Goal: Task Accomplishment & Management: Manage account settings

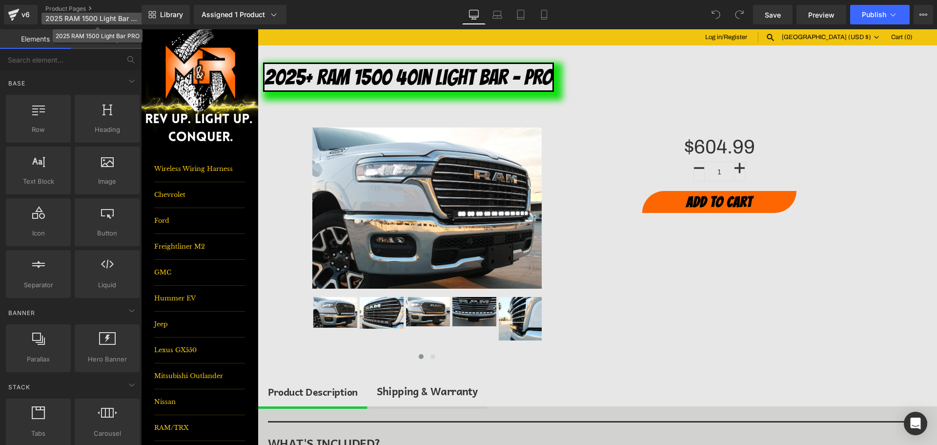
click at [79, 17] on span "2025 RAM 1500 Light Bar PRO" at bounding box center [92, 19] width 94 height 8
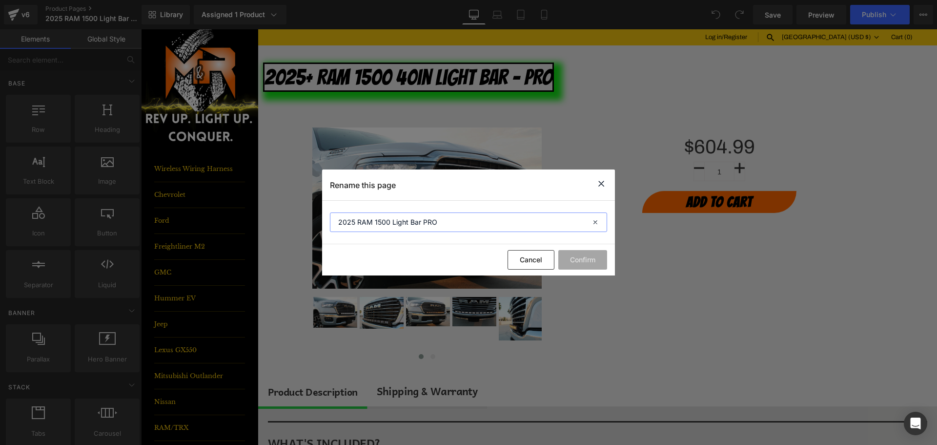
click at [391, 220] on input "2025 RAM 1500 Light Bar PRO" at bounding box center [468, 222] width 277 height 20
type input "2025 RAM 1500 40in Light Bar PRO"
click at [579, 260] on button "Confirm" at bounding box center [583, 260] width 49 height 20
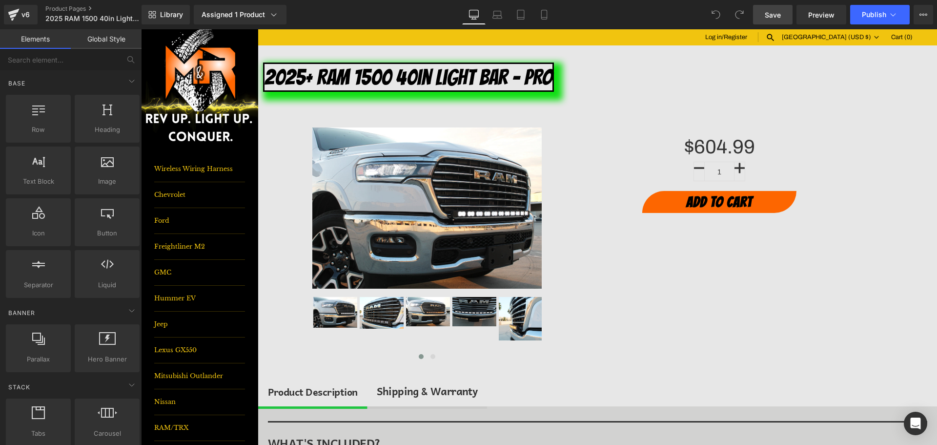
click at [785, 12] on link "Save" at bounding box center [773, 15] width 40 height 20
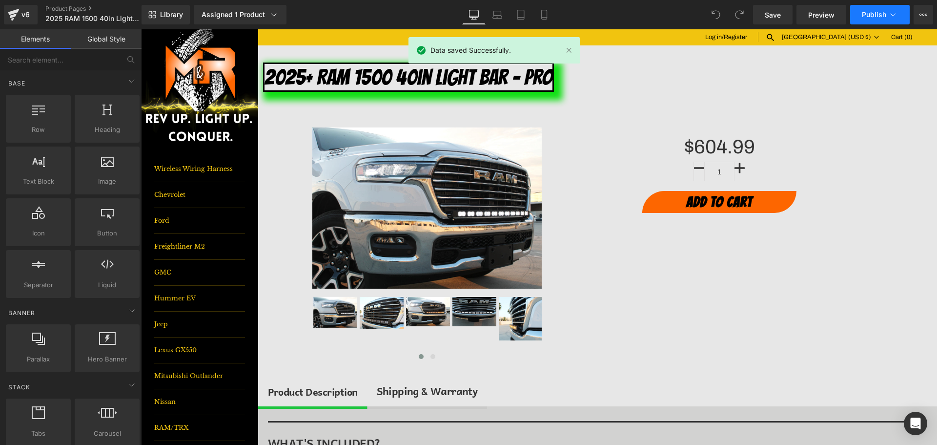
click at [871, 17] on span "Publish" at bounding box center [874, 15] width 24 height 8
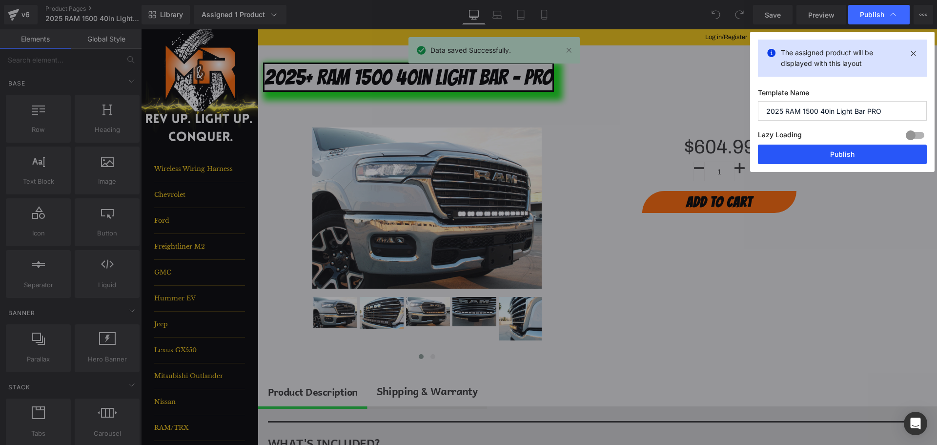
click at [861, 145] on button "Publish" at bounding box center [842, 155] width 169 height 20
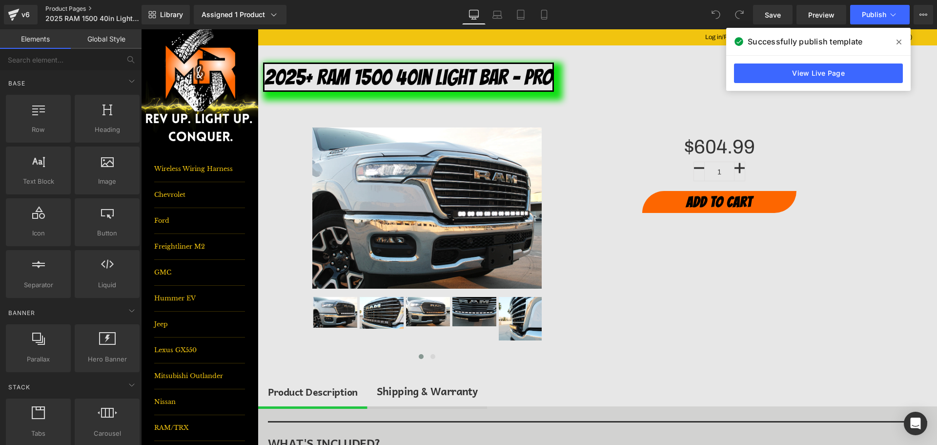
click at [76, 8] on link "Product Pages" at bounding box center [101, 9] width 112 height 8
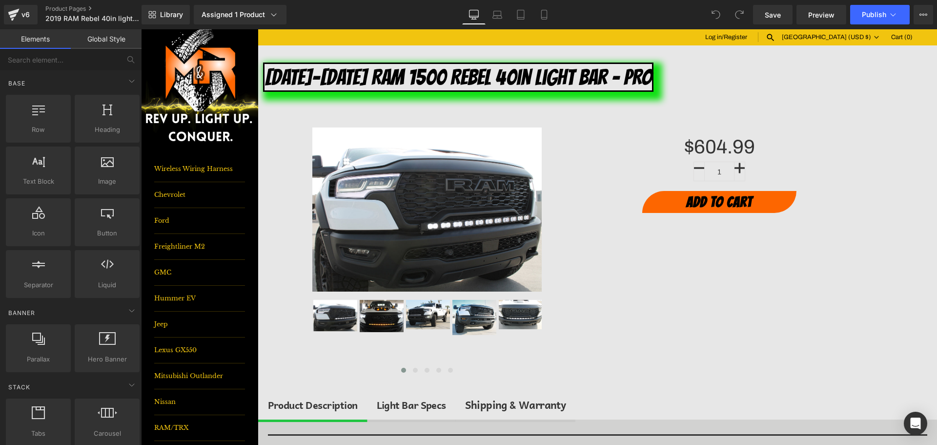
drag, startPoint x: 845, startPoint y: 147, endPoint x: 822, endPoint y: 145, distance: 23.1
click at [845, 147] on div "$604.99" at bounding box center [720, 149] width 312 height 16
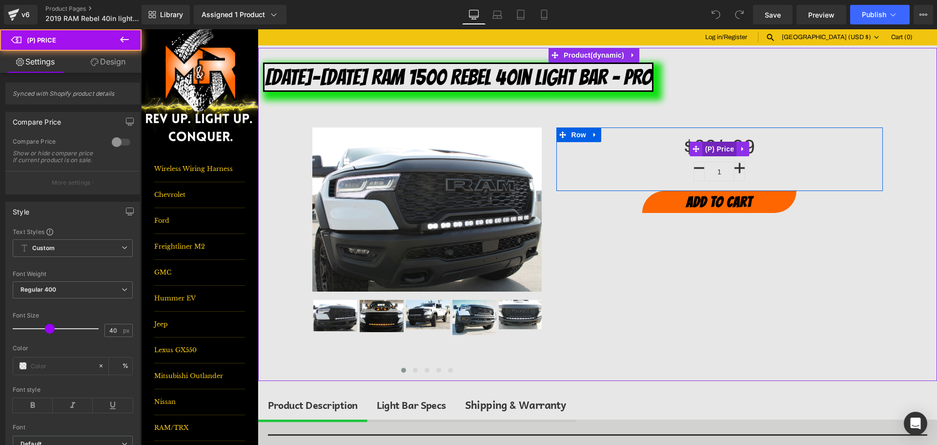
click at [714, 146] on span "(P) Price" at bounding box center [720, 149] width 34 height 15
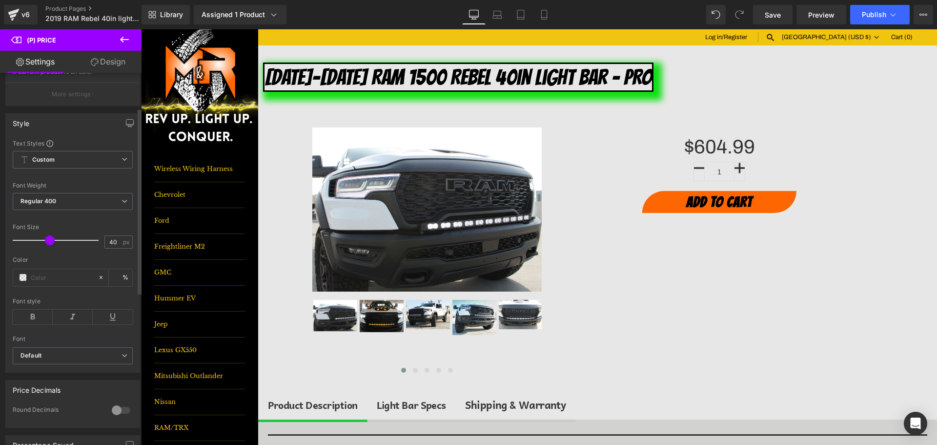
scroll to position [98, 0]
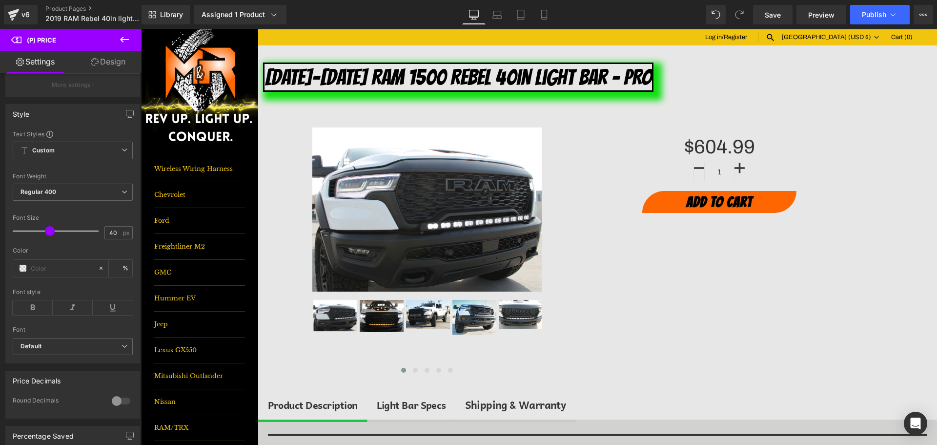
click at [119, 38] on icon at bounding box center [125, 40] width 12 height 12
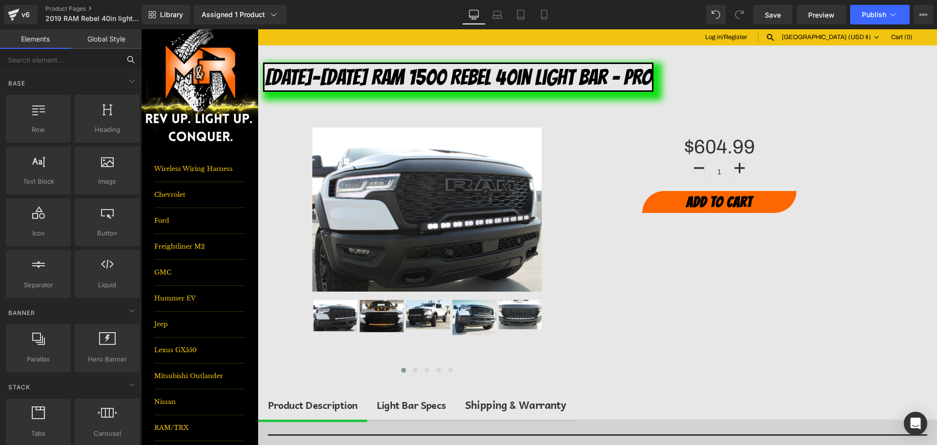
click at [73, 70] on input "text" at bounding box center [60, 59] width 120 height 21
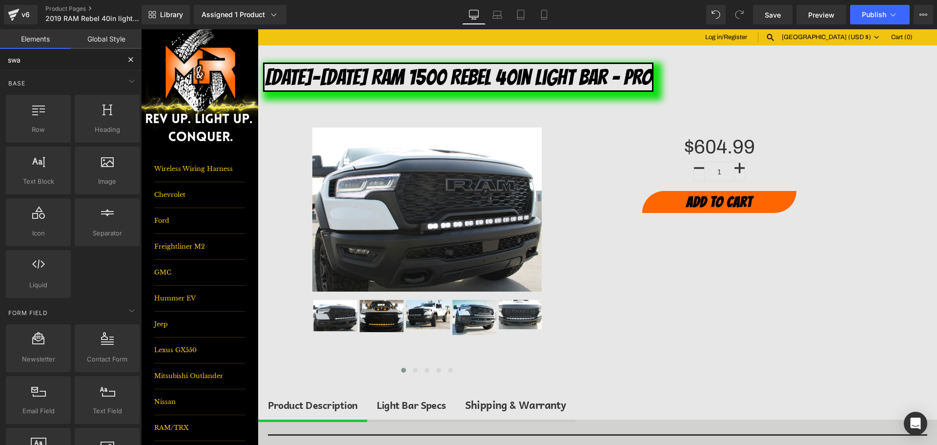
type input "swat"
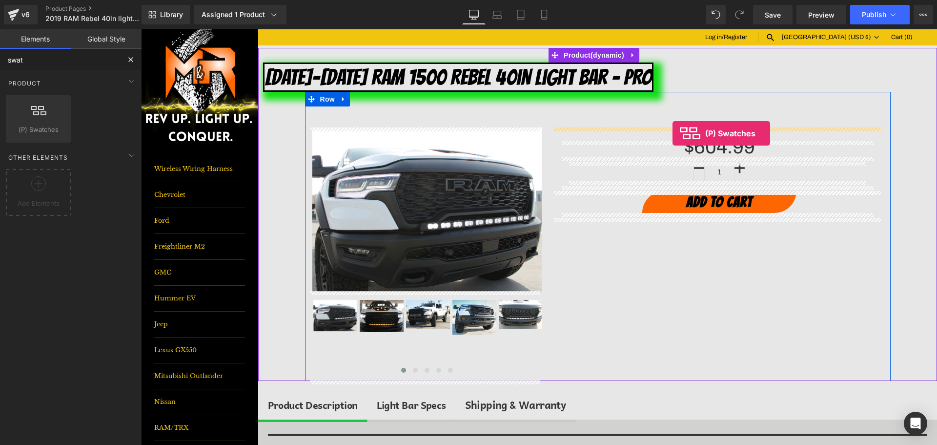
drag, startPoint x: 652, startPoint y: 101, endPoint x: 673, endPoint y: 133, distance: 38.9
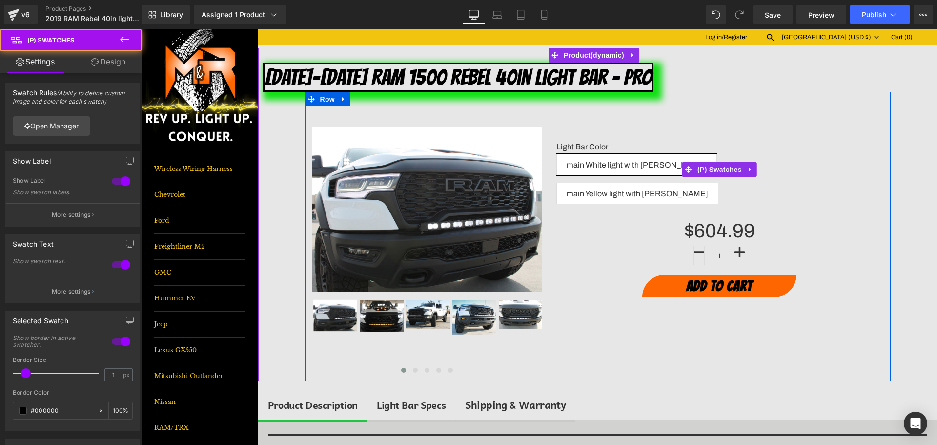
click at [588, 160] on span "main White light with [PERSON_NAME]" at bounding box center [637, 164] width 140 height 21
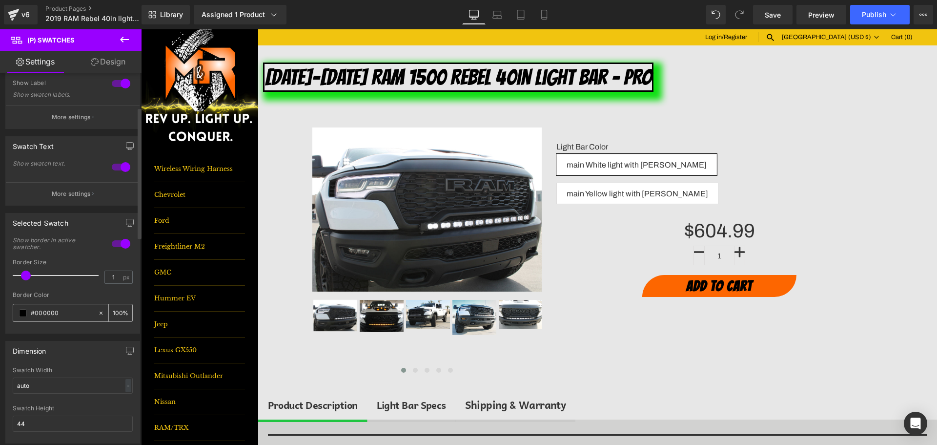
click at [39, 311] on input "#000000" at bounding box center [62, 313] width 62 height 11
click at [115, 276] on input "1" at bounding box center [113, 277] width 17 height 12
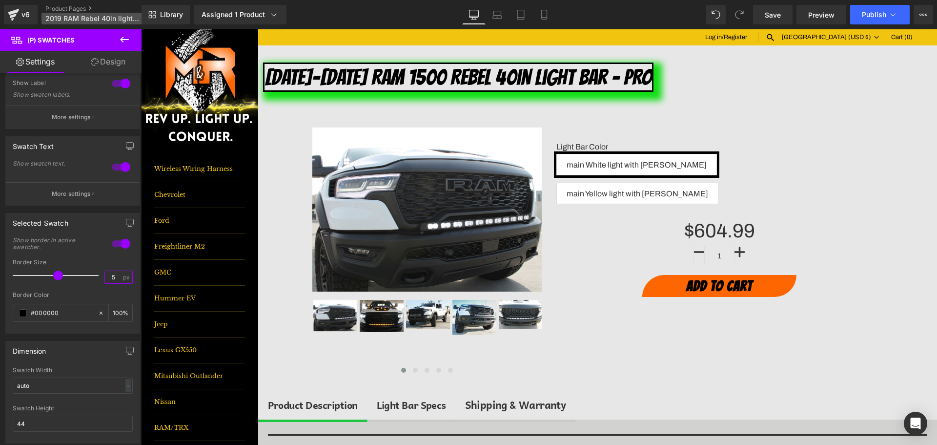
type input "5"
click at [35, 309] on input "#000000" at bounding box center [62, 313] width 62 height 11
paste input "20c541"
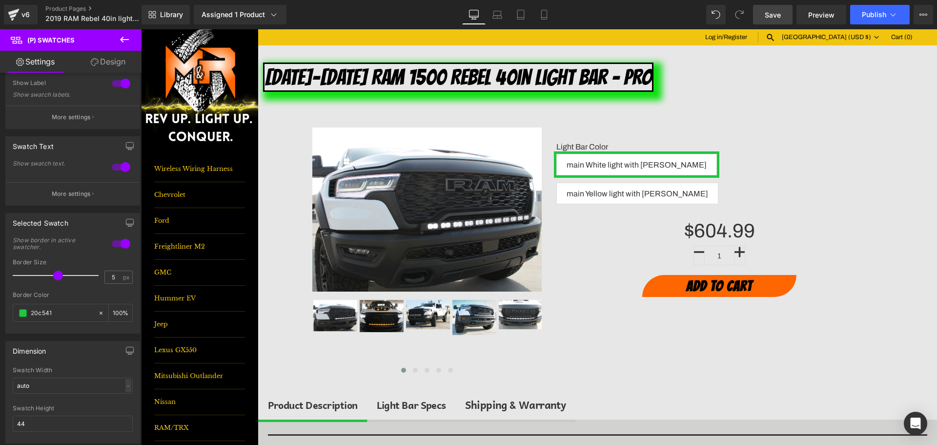
type input "#20c541"
click at [776, 19] on span "Save" at bounding box center [773, 15] width 16 height 10
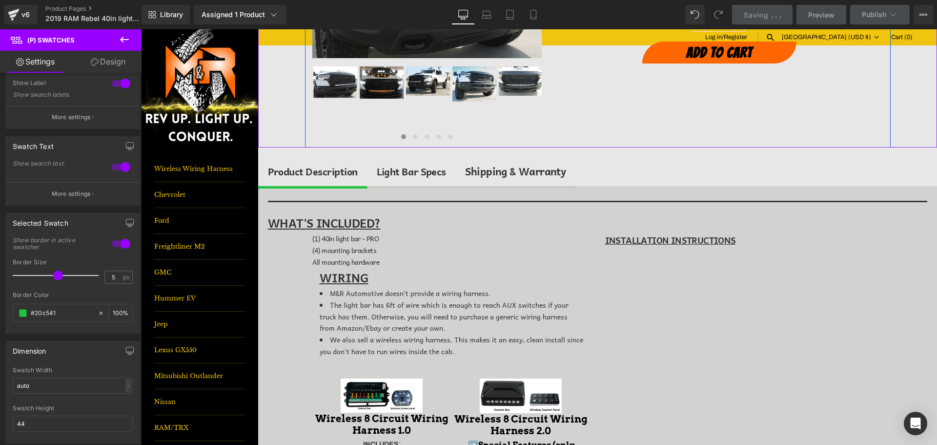
scroll to position [244, 0]
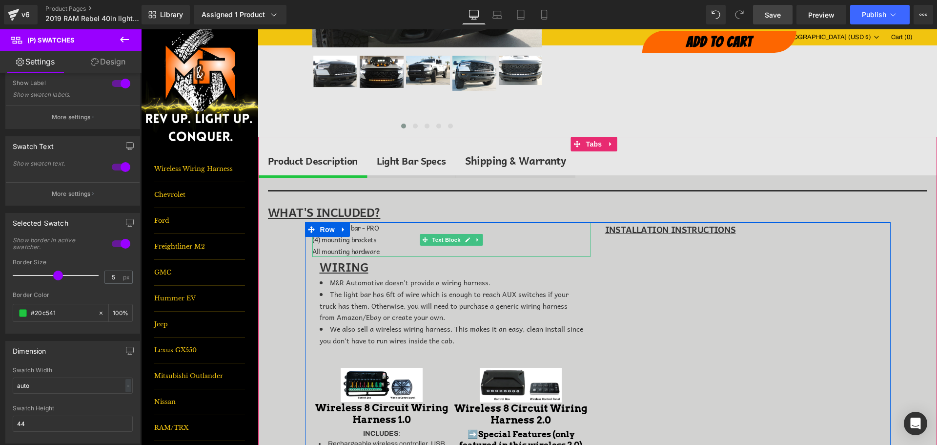
click at [353, 227] on span "(1) 40in light bar - PRO" at bounding box center [345, 227] width 67 height 11
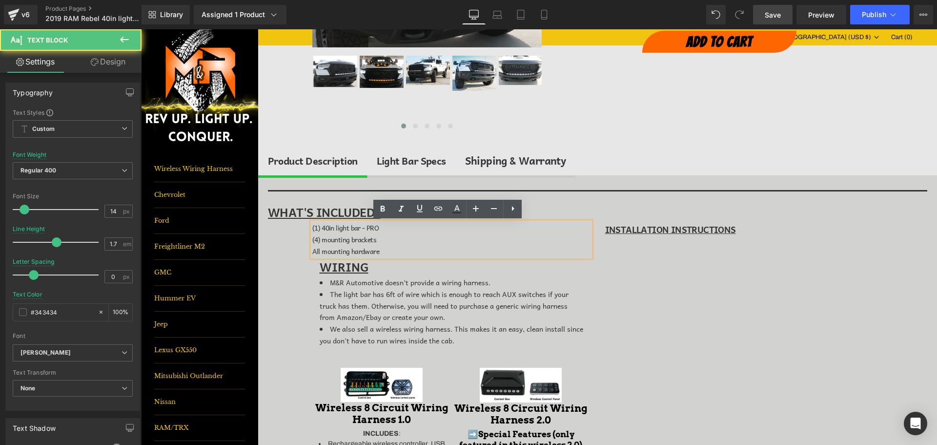
click at [332, 228] on span "(1) 40in light bar - PRO" at bounding box center [345, 227] width 67 height 11
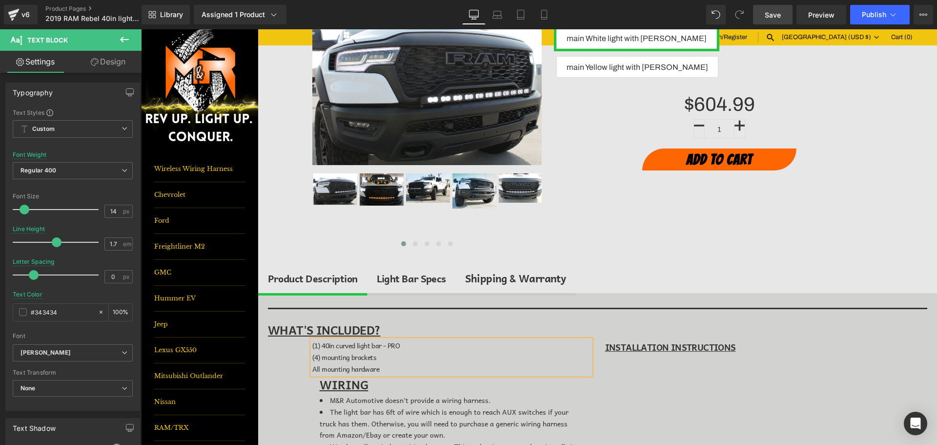
scroll to position [49, 0]
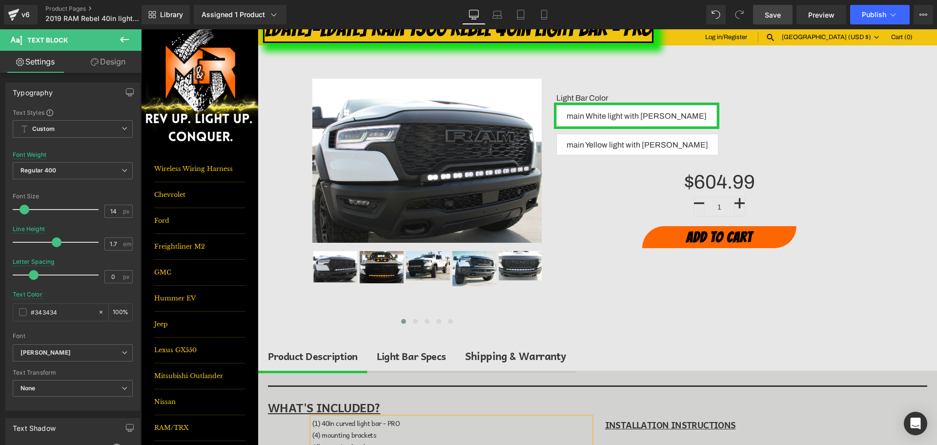
click at [778, 16] on span "Save" at bounding box center [773, 15] width 16 height 10
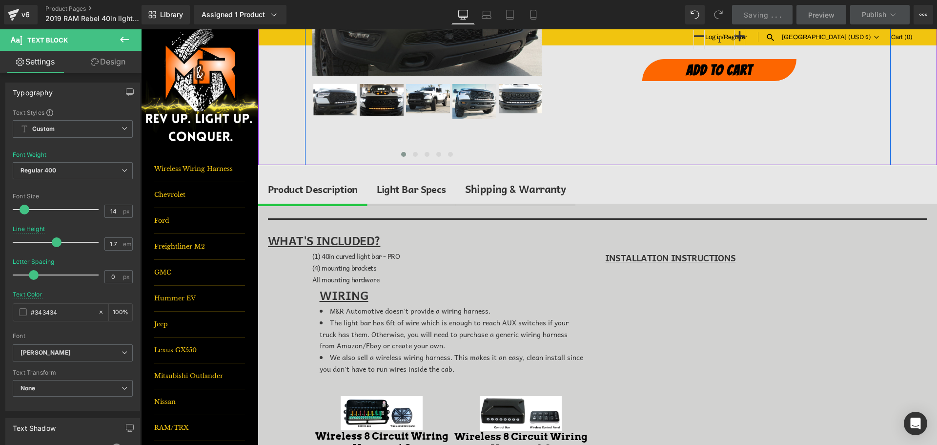
scroll to position [244, 0]
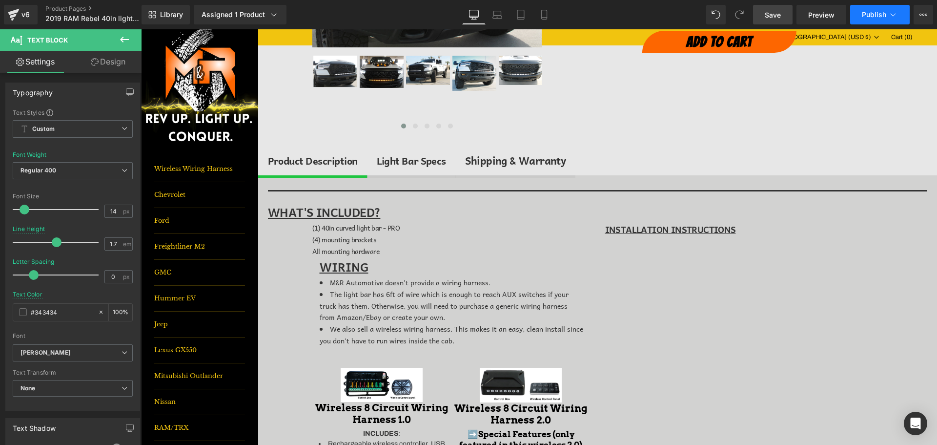
click at [904, 11] on button "Publish" at bounding box center [881, 15] width 60 height 20
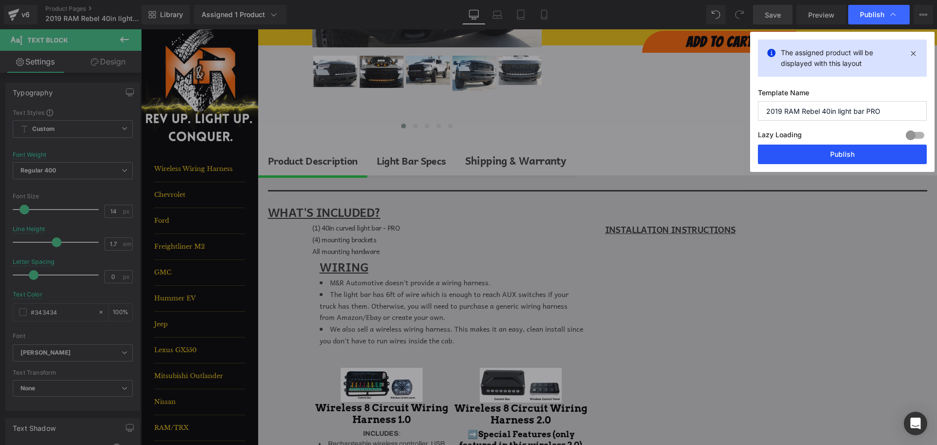
drag, startPoint x: 858, startPoint y: 156, endPoint x: 721, endPoint y: 124, distance: 140.8
click at [858, 156] on button "Publish" at bounding box center [842, 155] width 169 height 20
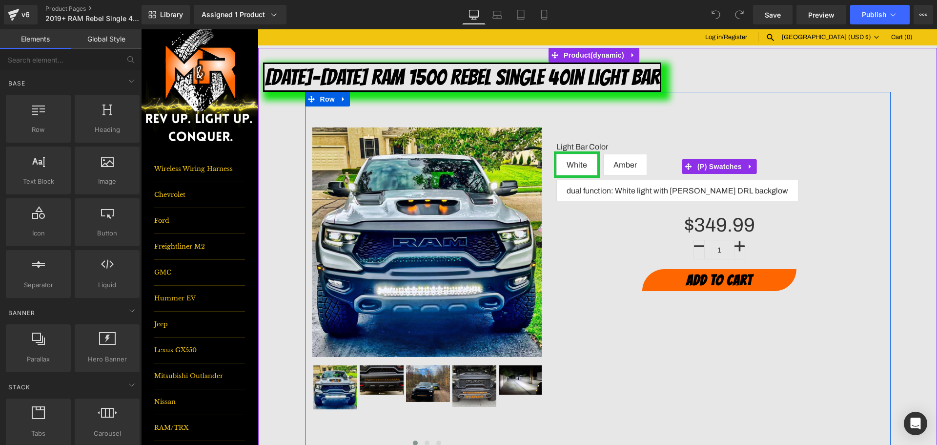
click at [579, 164] on span "White" at bounding box center [577, 164] width 21 height 21
click at [676, 180] on span "dual function: White light with Amber DRL backglow" at bounding box center [678, 190] width 222 height 21
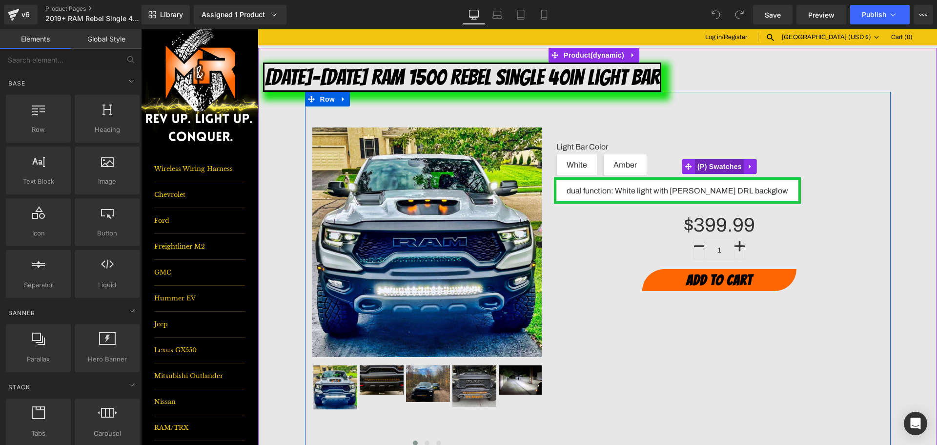
click at [725, 159] on span "(P) Swatches" at bounding box center [719, 166] width 49 height 15
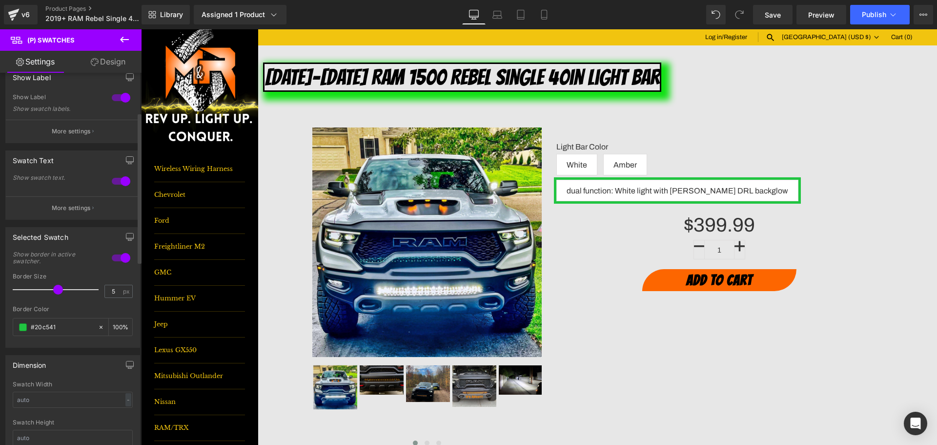
scroll to position [98, 0]
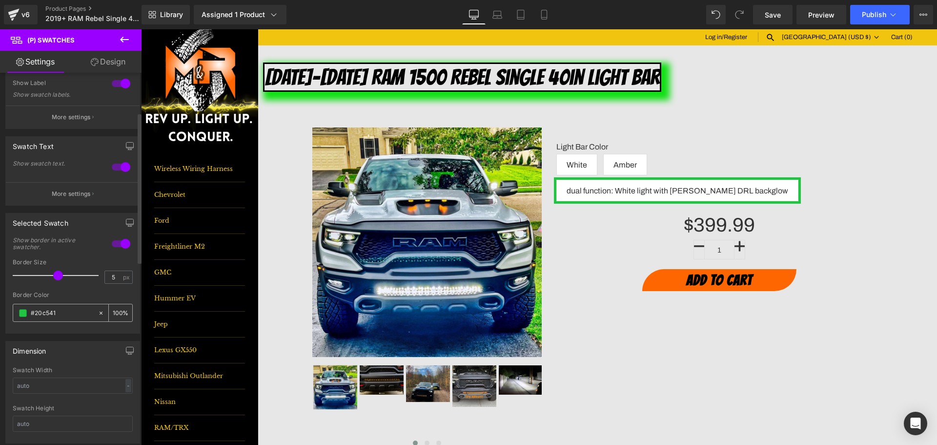
click at [45, 310] on input "#20c541" at bounding box center [62, 313] width 62 height 11
